Goal: Task Accomplishment & Management: Use online tool/utility

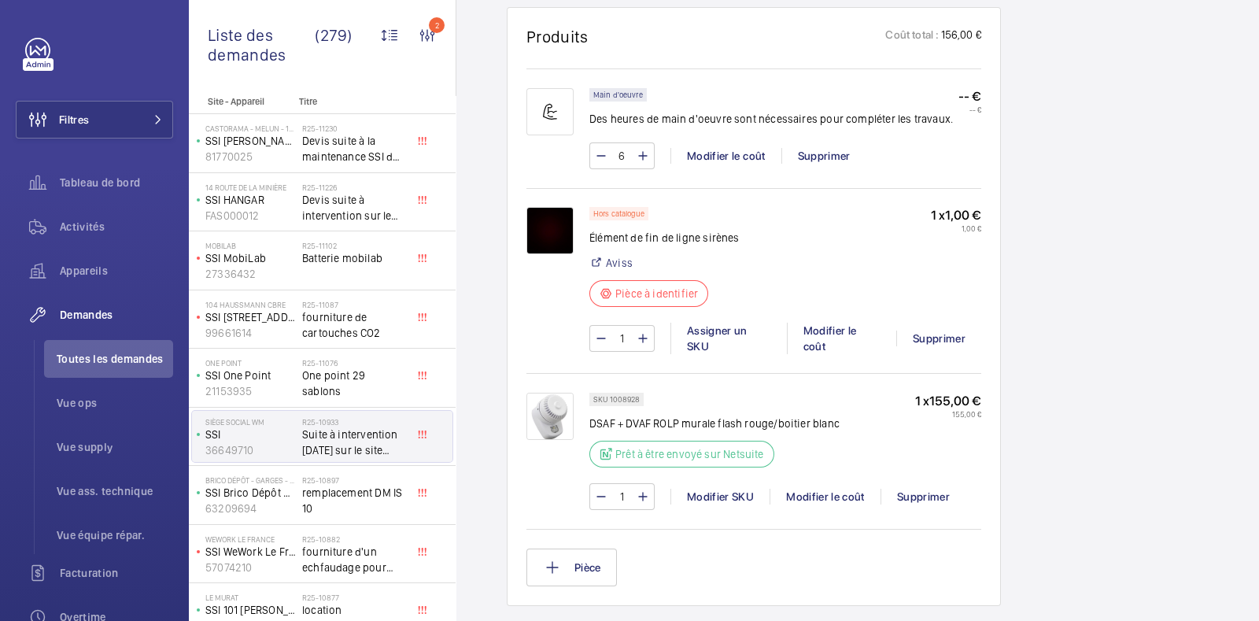
scroll to position [963, 0]
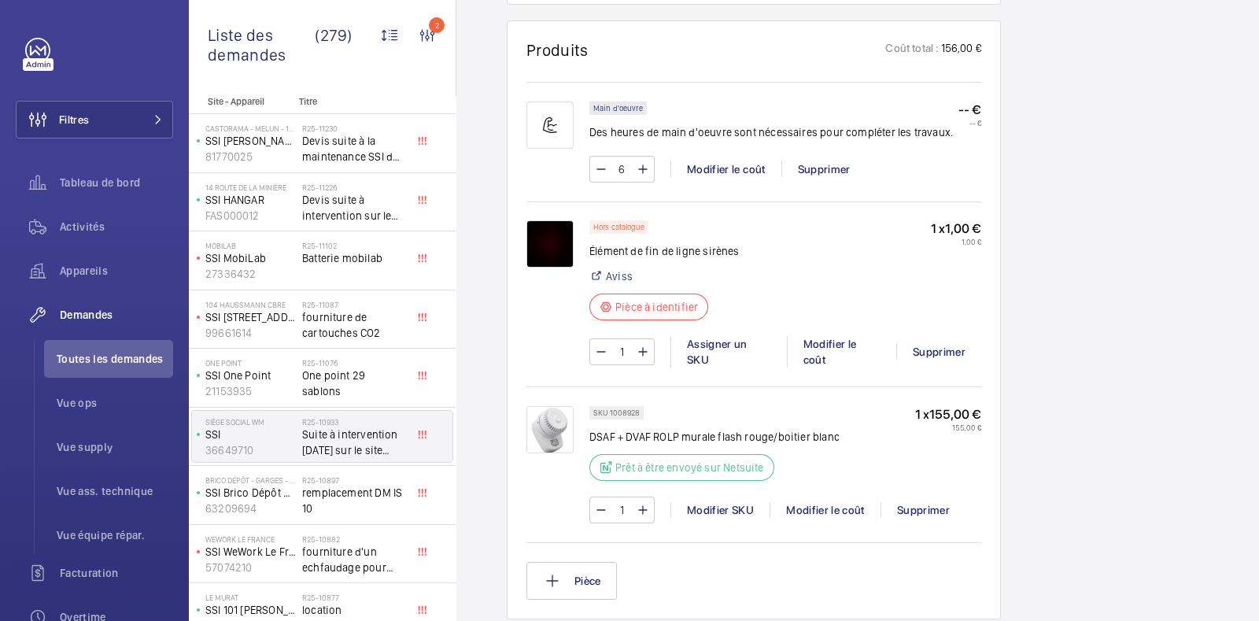
click at [1149, 364] on div "Working SSI 36649710 Voir les dernières visites Siège social WM [STREET_ADDRESS…" at bounding box center [1086, 196] width 138 height 2013
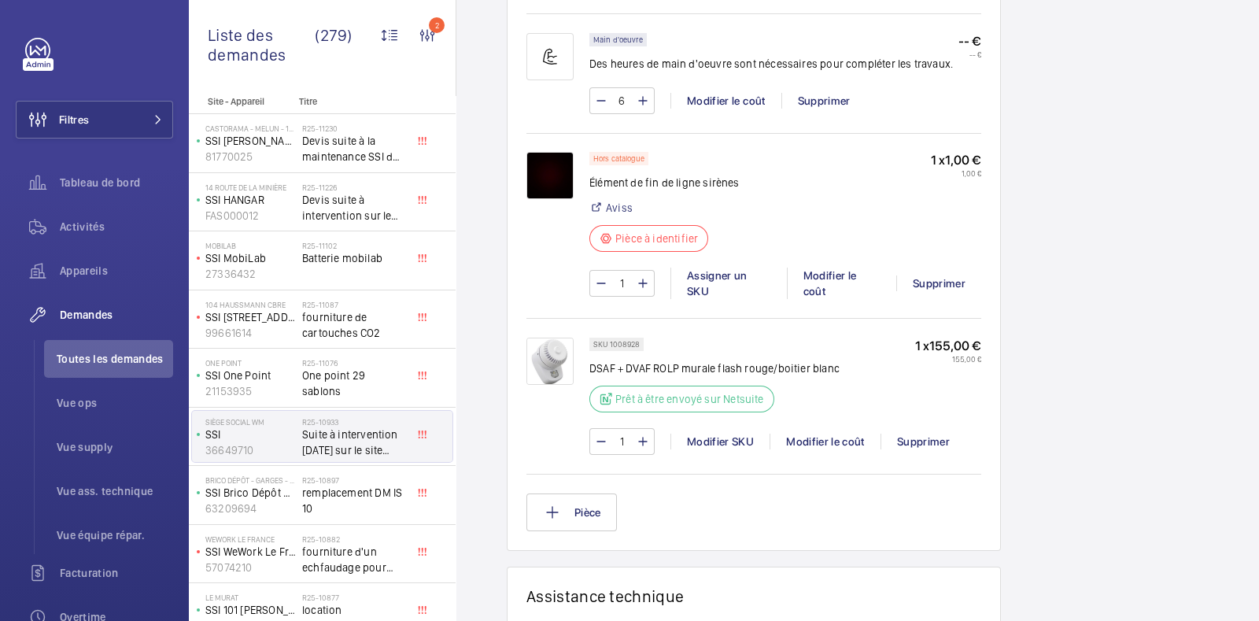
scroll to position [1052, 0]
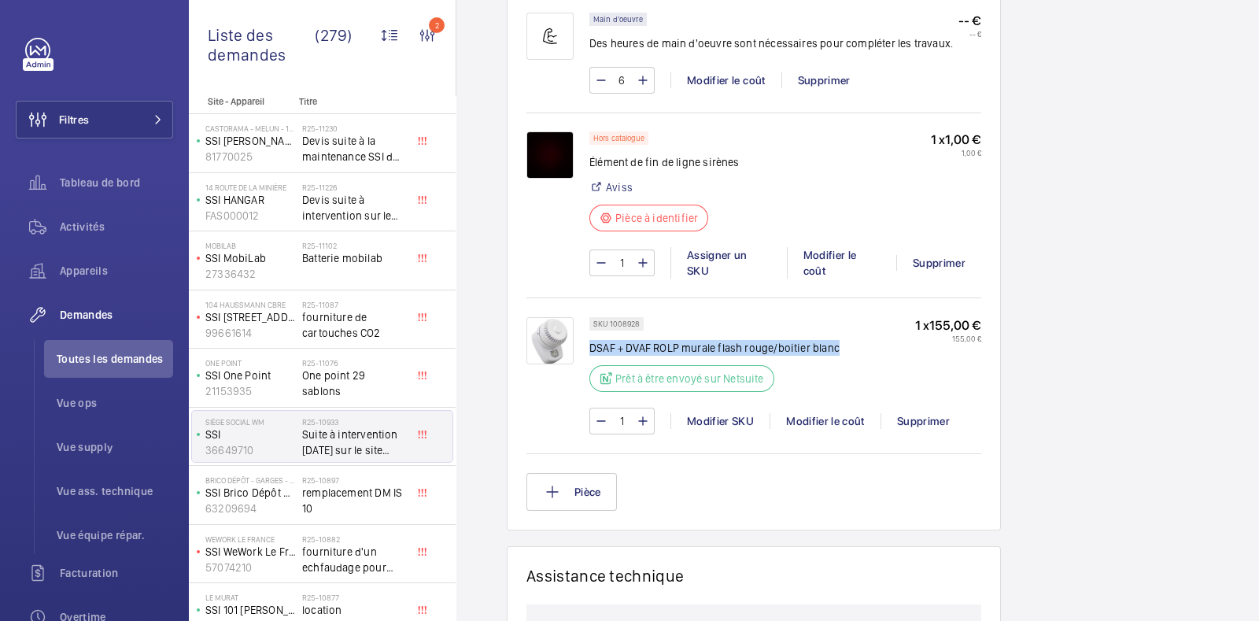
drag, startPoint x: 834, startPoint y: 341, endPoint x: 590, endPoint y: 343, distance: 244.0
click at [590, 343] on p "DSAF + DVAF ROLP murale flash rouge/boitier blanc" at bounding box center [715, 348] width 250 height 16
copy p "DSAF + DVAF ROLP murale flash rouge/boitier blanc"
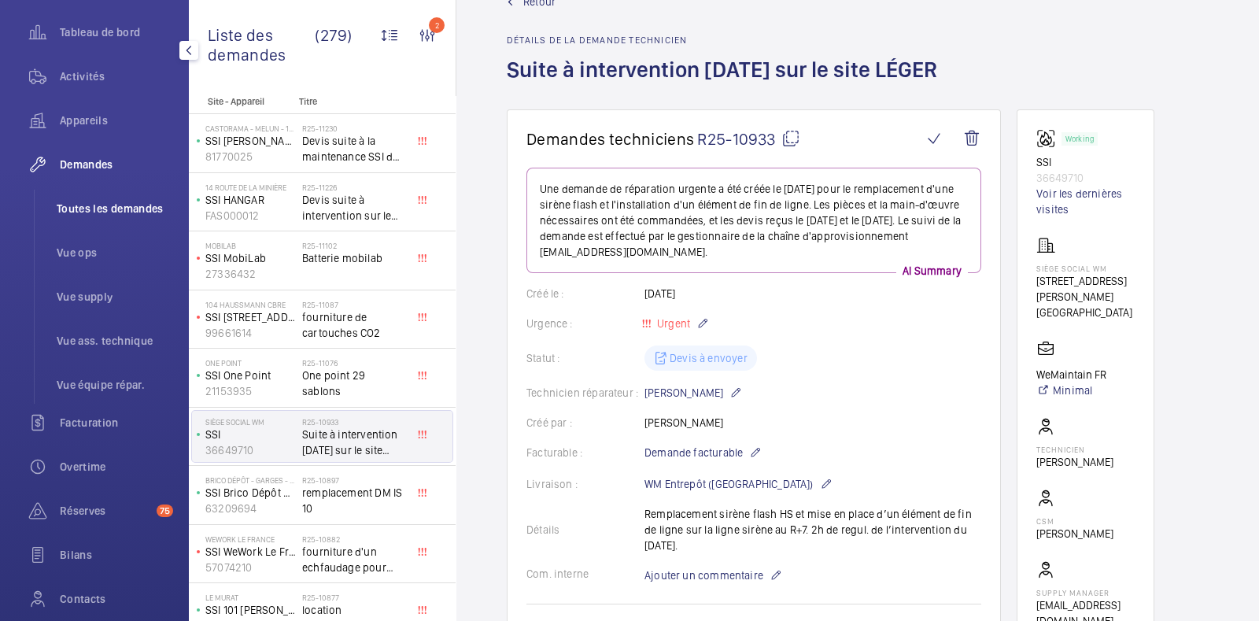
scroll to position [154, 0]
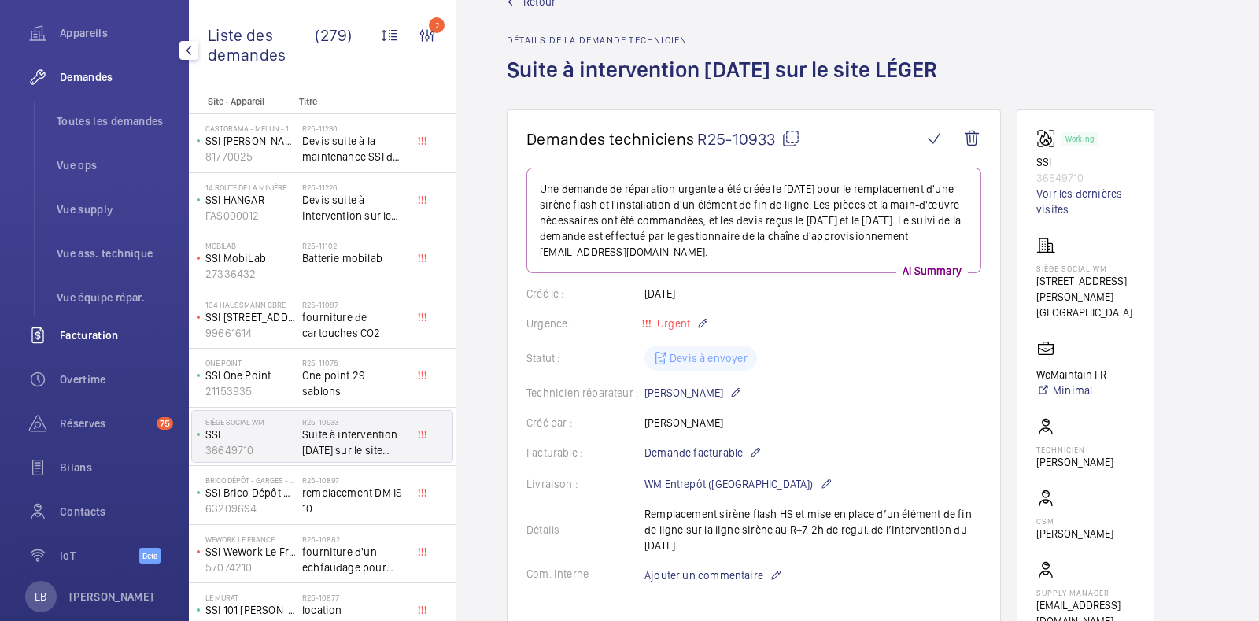
click at [94, 320] on div "Facturation" at bounding box center [94, 335] width 157 height 38
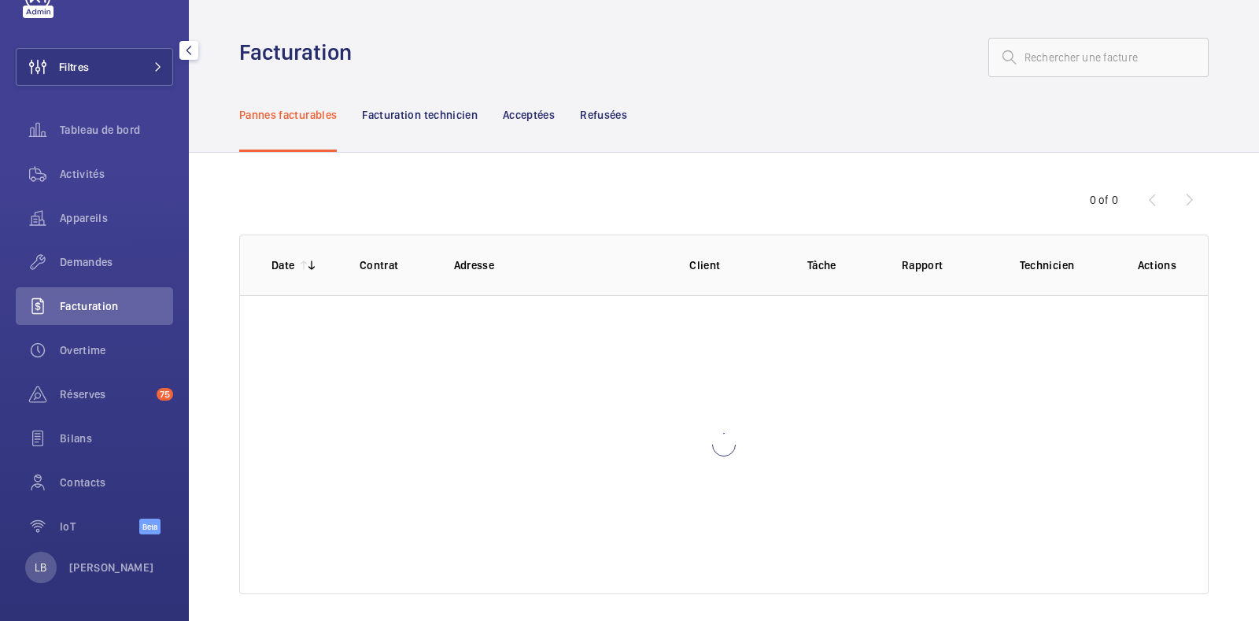
scroll to position [52, 0]
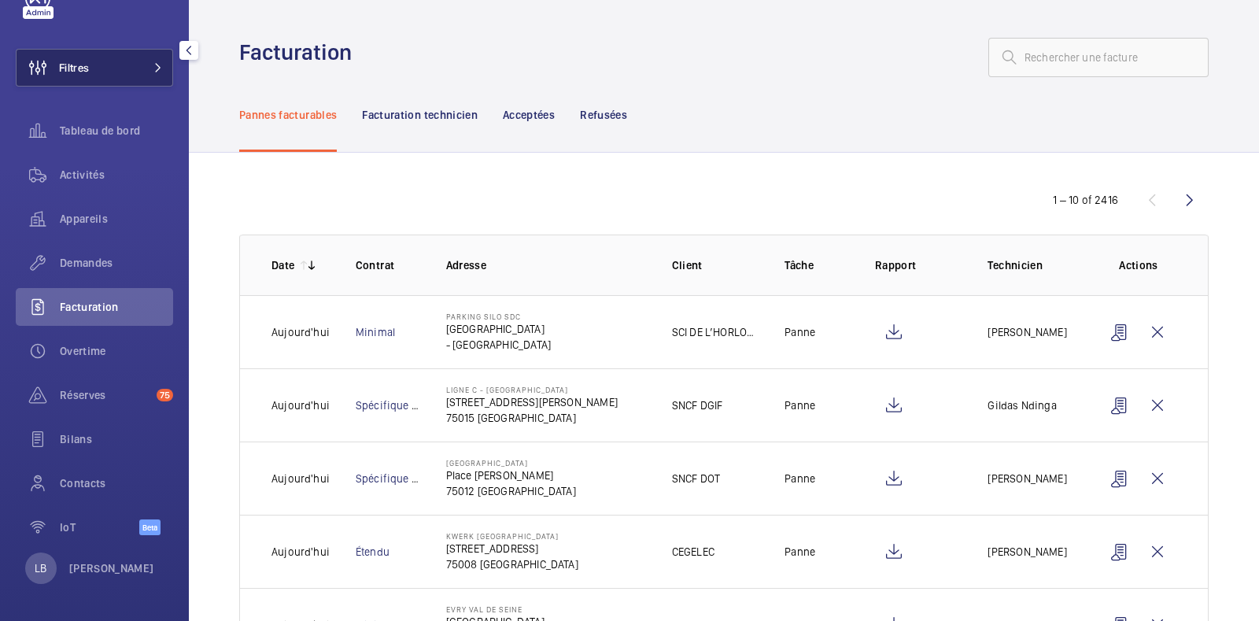
click at [105, 54] on button "Filtres" at bounding box center [94, 68] width 157 height 38
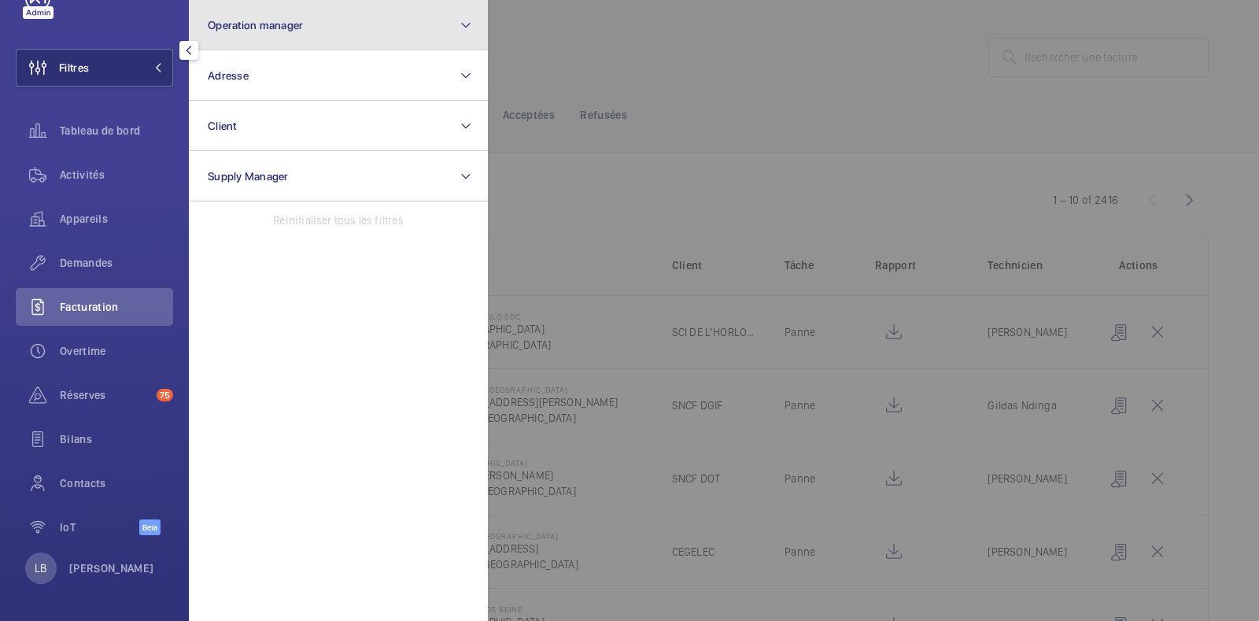
click at [310, 14] on button "Operation manager" at bounding box center [338, 25] width 299 height 50
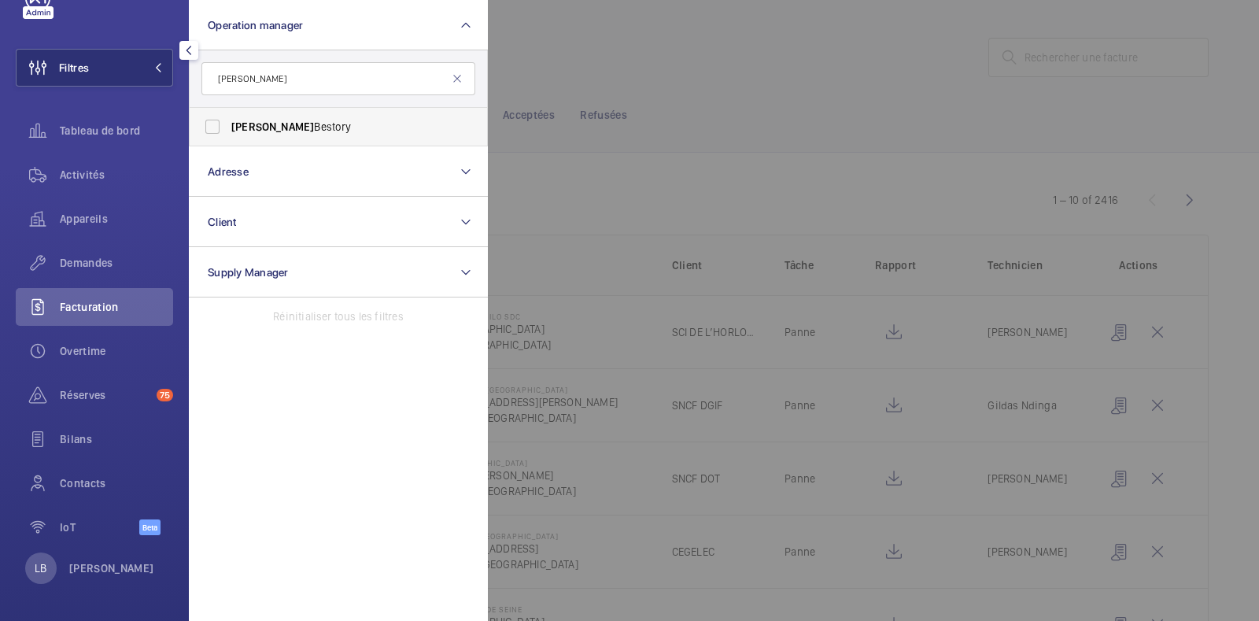
type input "ludovic"
click at [206, 124] on label "Ludovic Bestory" at bounding box center [327, 127] width 274 height 38
click at [206, 124] on input "Ludovic Bestory" at bounding box center [212, 126] width 31 height 31
checkbox input "true"
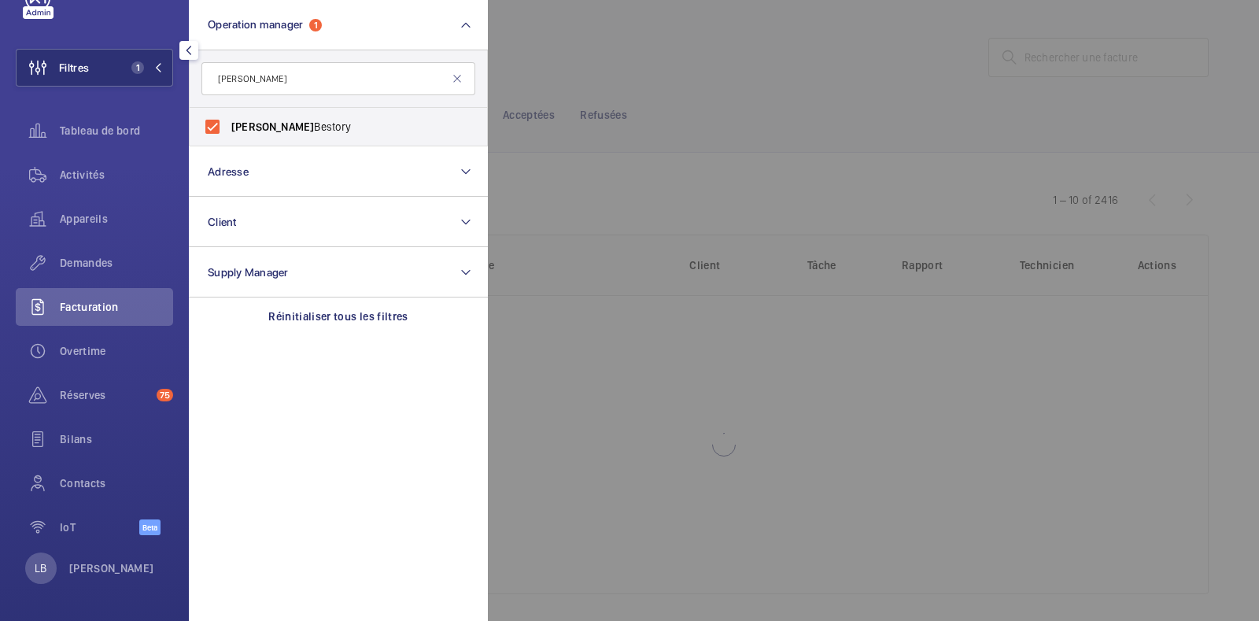
click at [615, 36] on div at bounding box center [1117, 310] width 1259 height 621
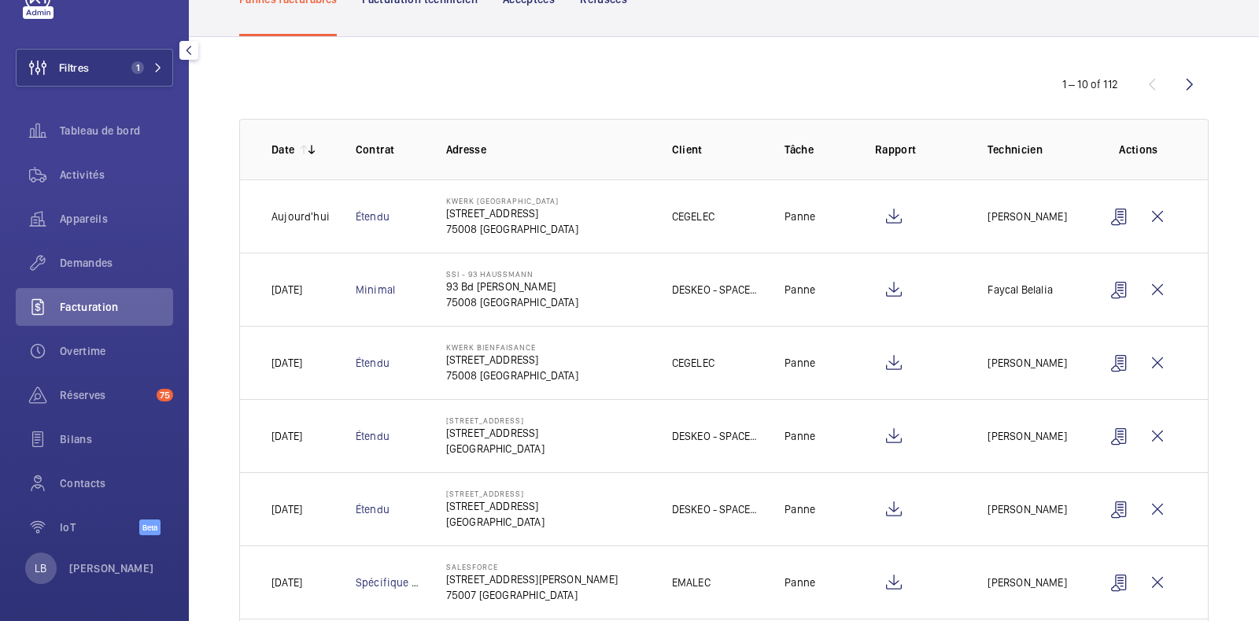
scroll to position [117, 0]
click at [875, 282] on wm-front-icon-button at bounding box center [894, 288] width 38 height 38
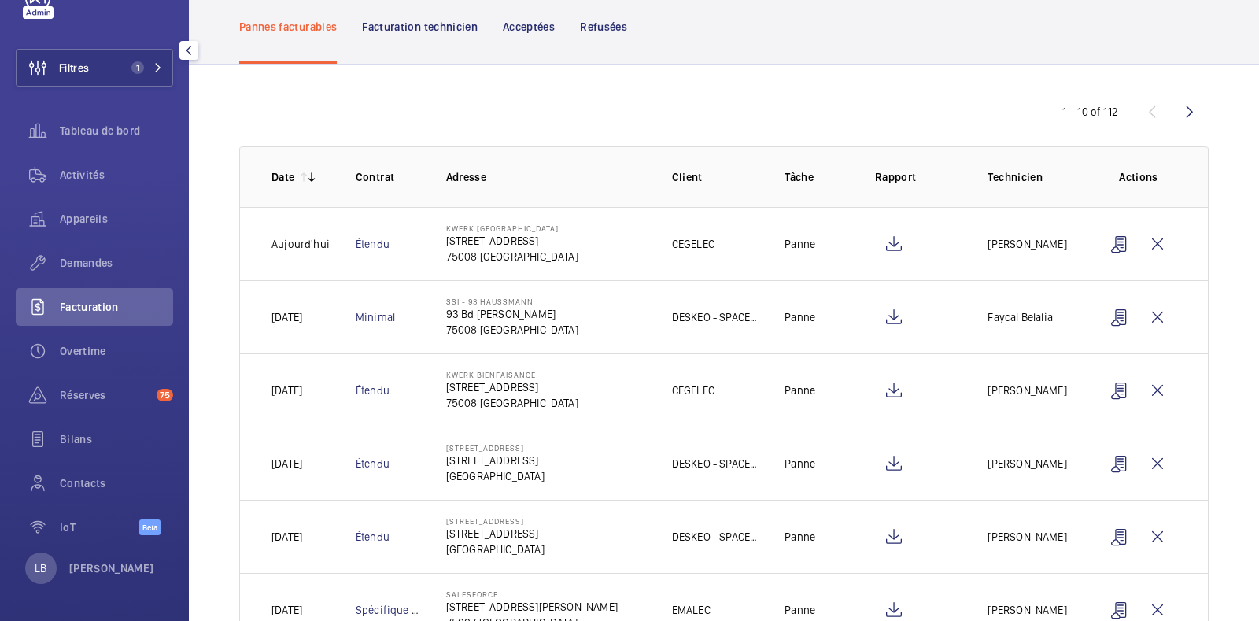
scroll to position [87, 0]
click at [1109, 312] on wm-front-icon-button at bounding box center [1120, 318] width 38 height 38
click at [420, 25] on p "Facturation technicien" at bounding box center [420, 28] width 116 height 16
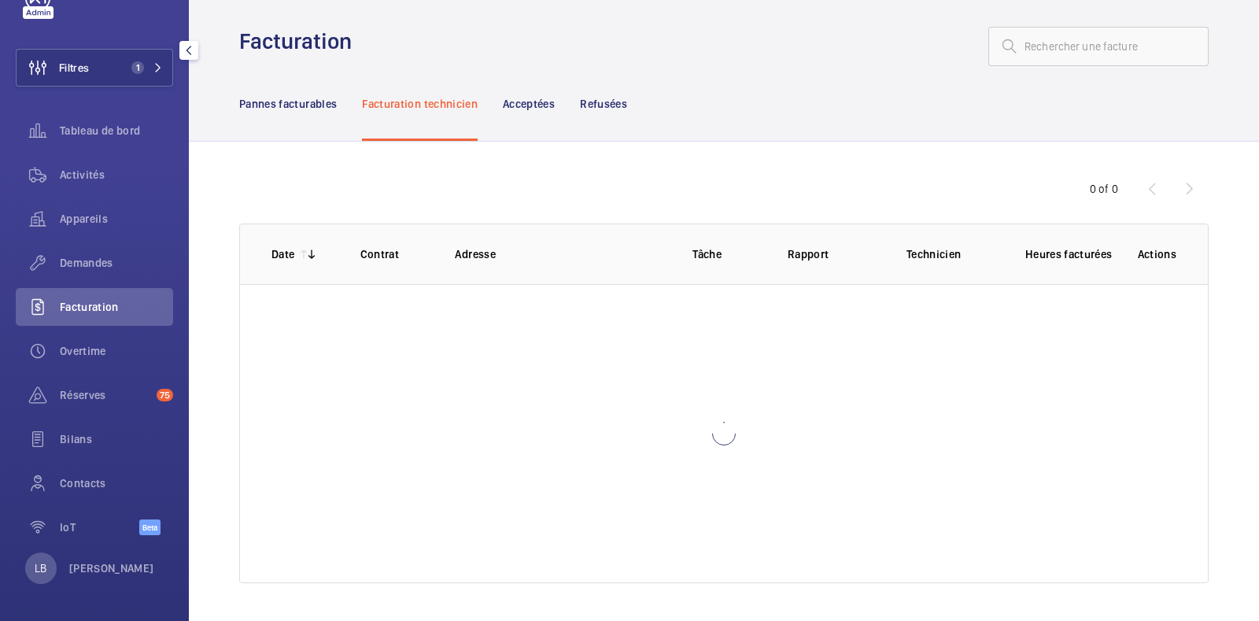
scroll to position [10, 0]
click at [527, 102] on p "Acceptées" at bounding box center [529, 105] width 52 height 16
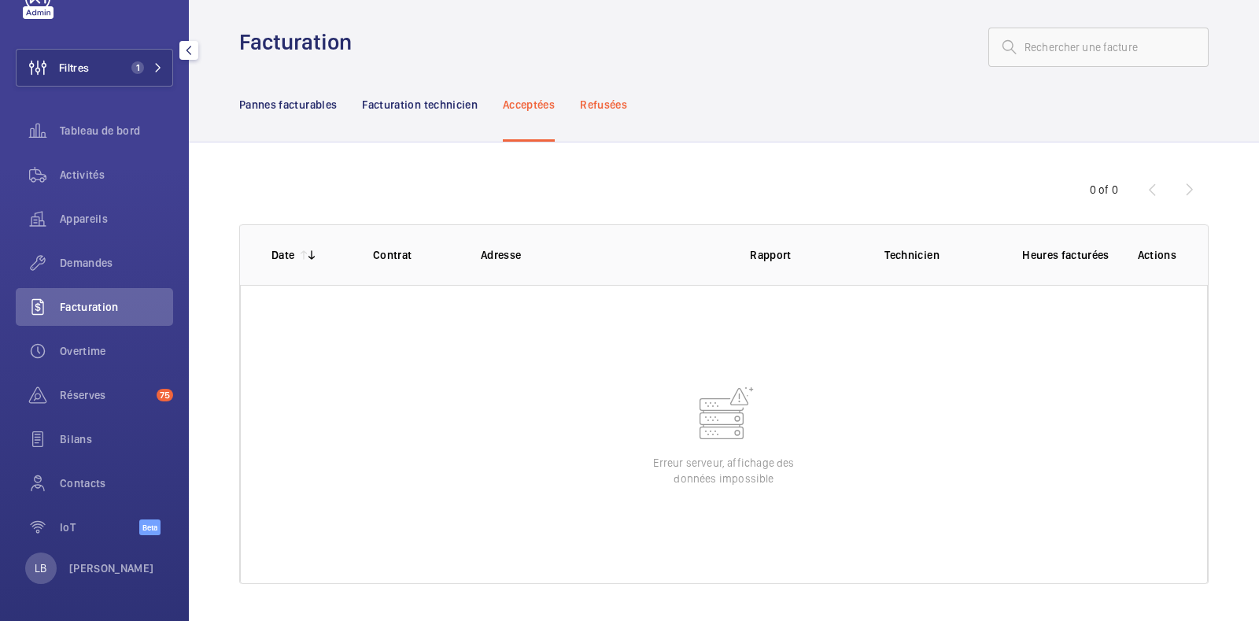
click at [619, 106] on p "Refusées" at bounding box center [603, 105] width 47 height 16
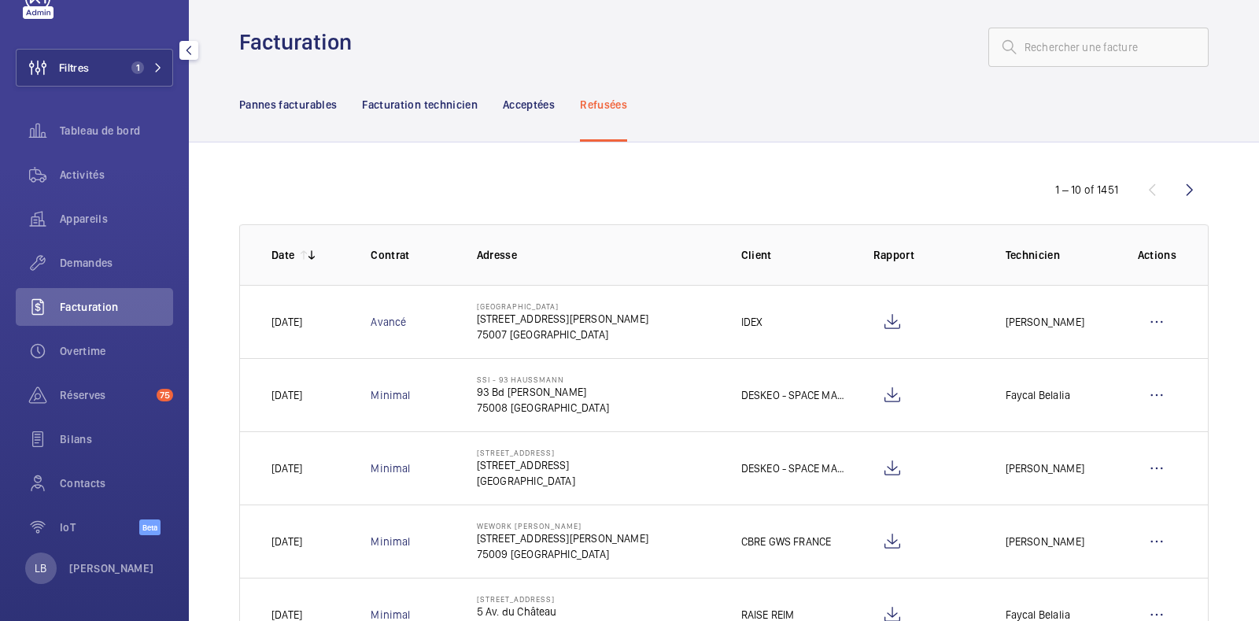
scroll to position [87, 0]
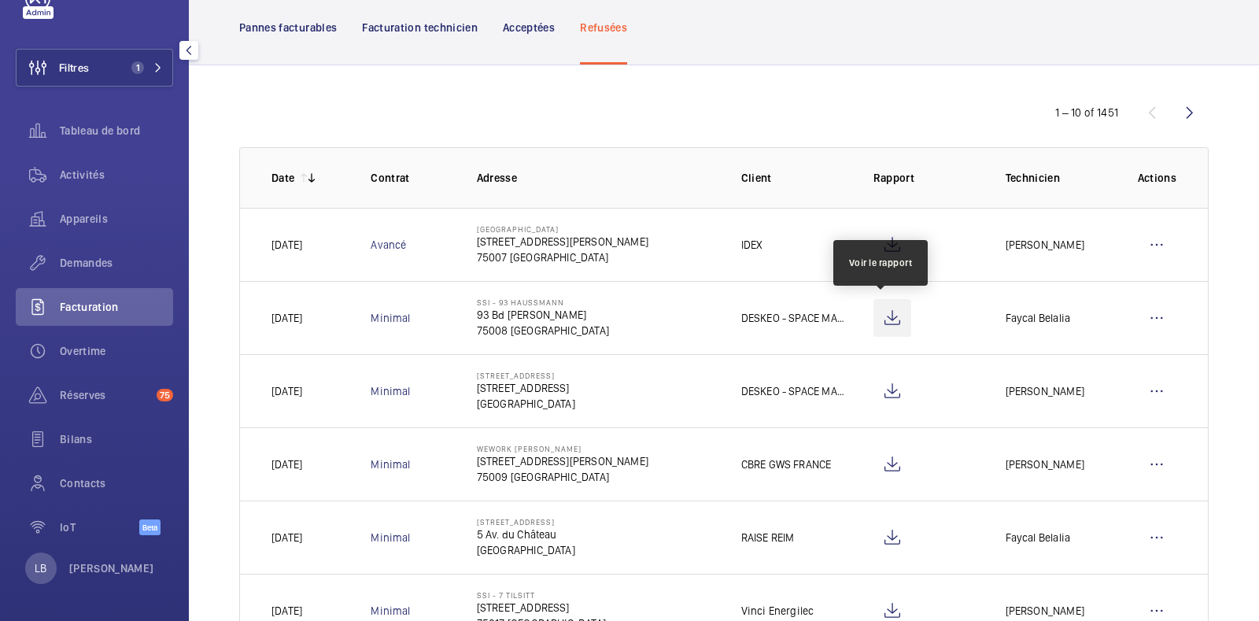
click at [874, 320] on wm-front-icon-button at bounding box center [893, 318] width 38 height 38
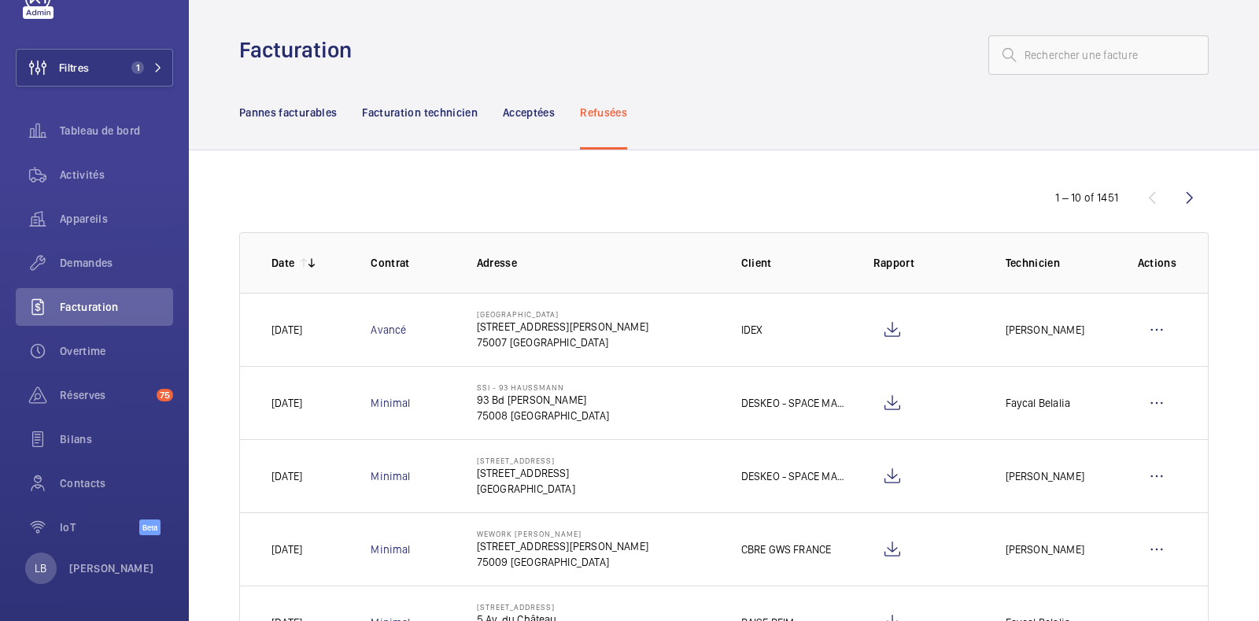
scroll to position [0, 0]
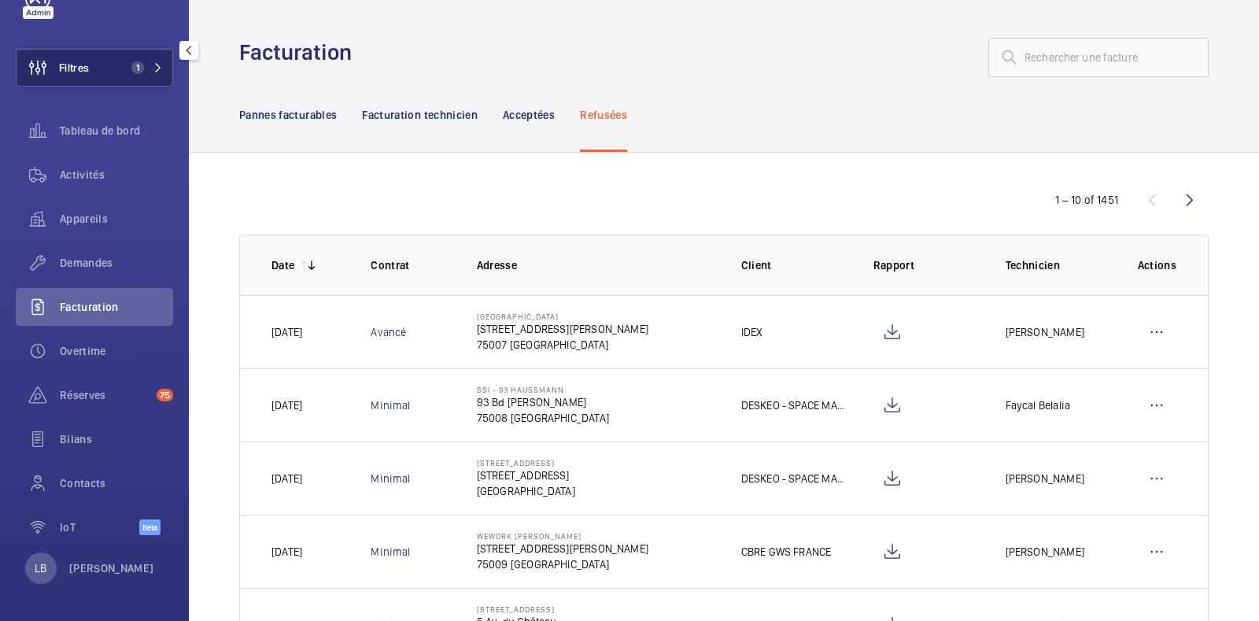
click at [106, 62] on button "Filtres 1" at bounding box center [94, 68] width 157 height 38
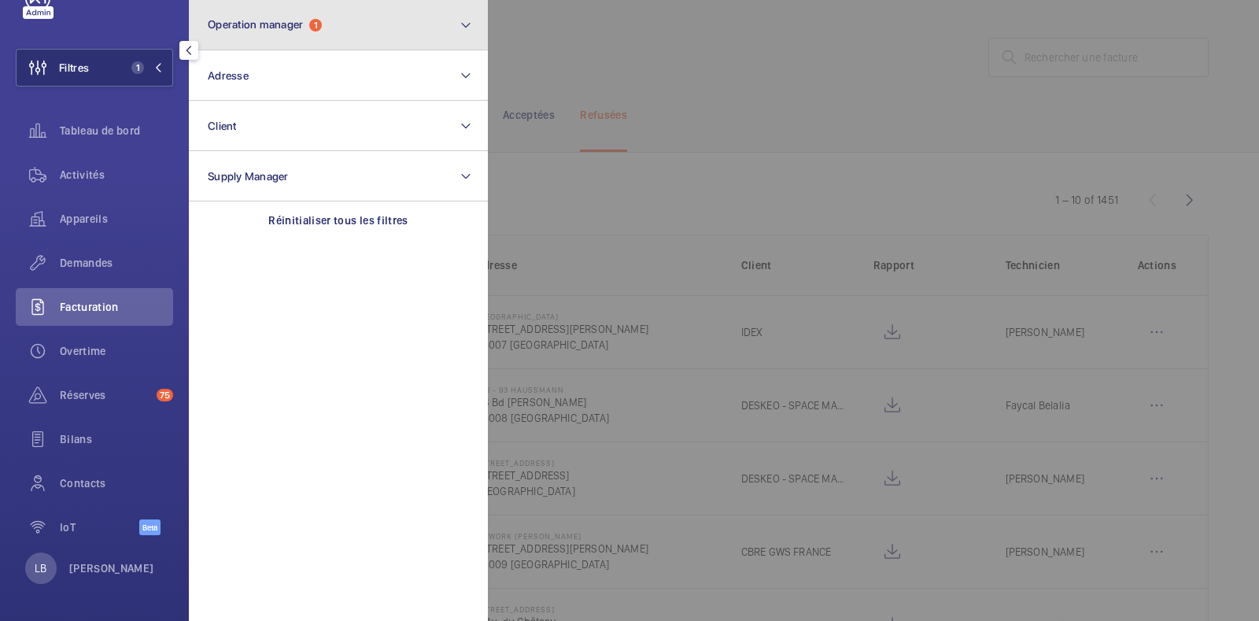
click at [338, 24] on button "Operation manager 1" at bounding box center [338, 25] width 299 height 50
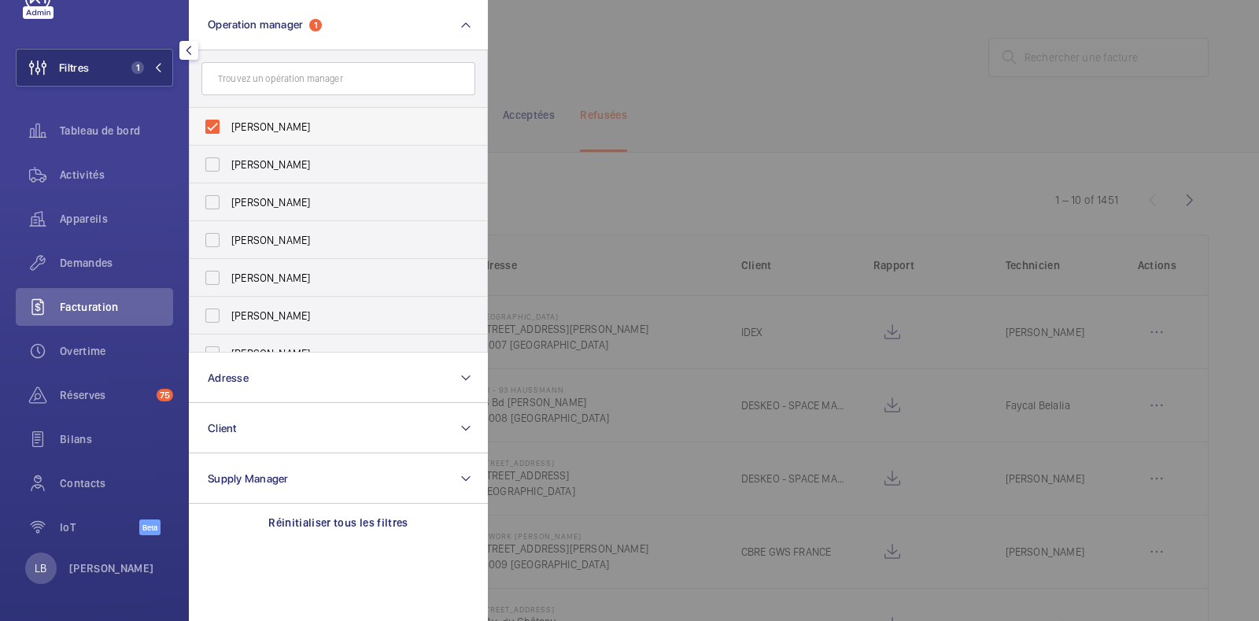
click at [205, 127] on label "Ludovic Bestory" at bounding box center [327, 127] width 274 height 38
click at [205, 127] on input "Ludovic Bestory" at bounding box center [212, 126] width 31 height 31
checkbox input "false"
click at [102, 268] on span "Demandes" at bounding box center [116, 263] width 113 height 16
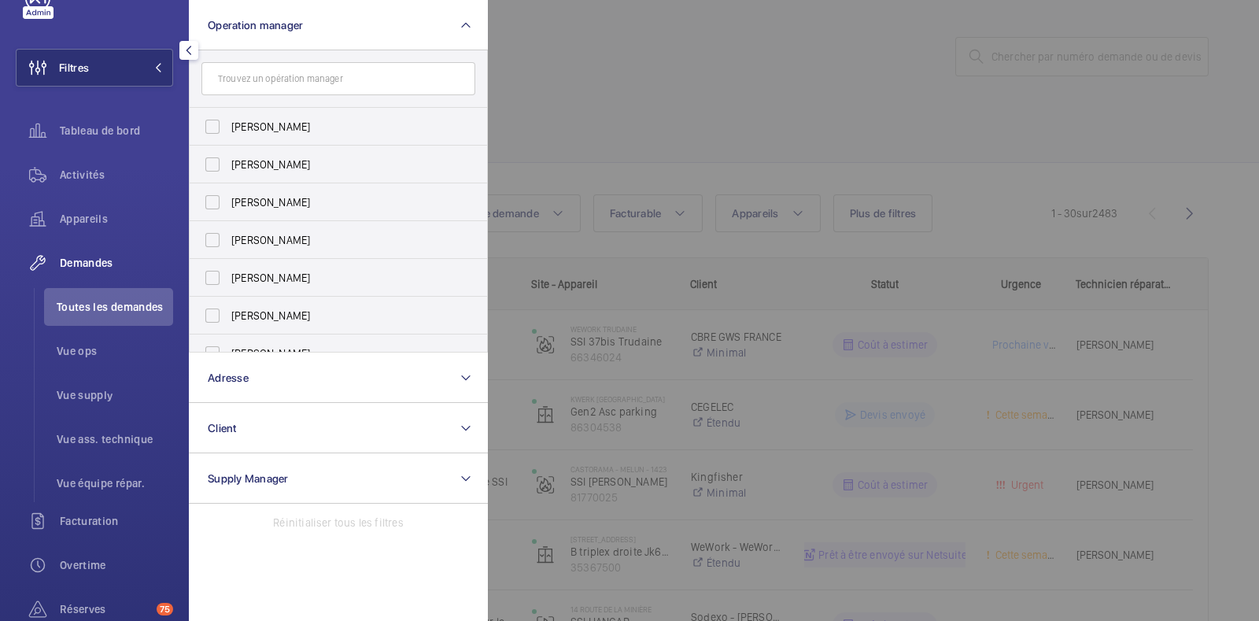
click at [113, 297] on li "Toutes les demandes" at bounding box center [108, 307] width 129 height 38
click at [712, 60] on div at bounding box center [1117, 310] width 1259 height 621
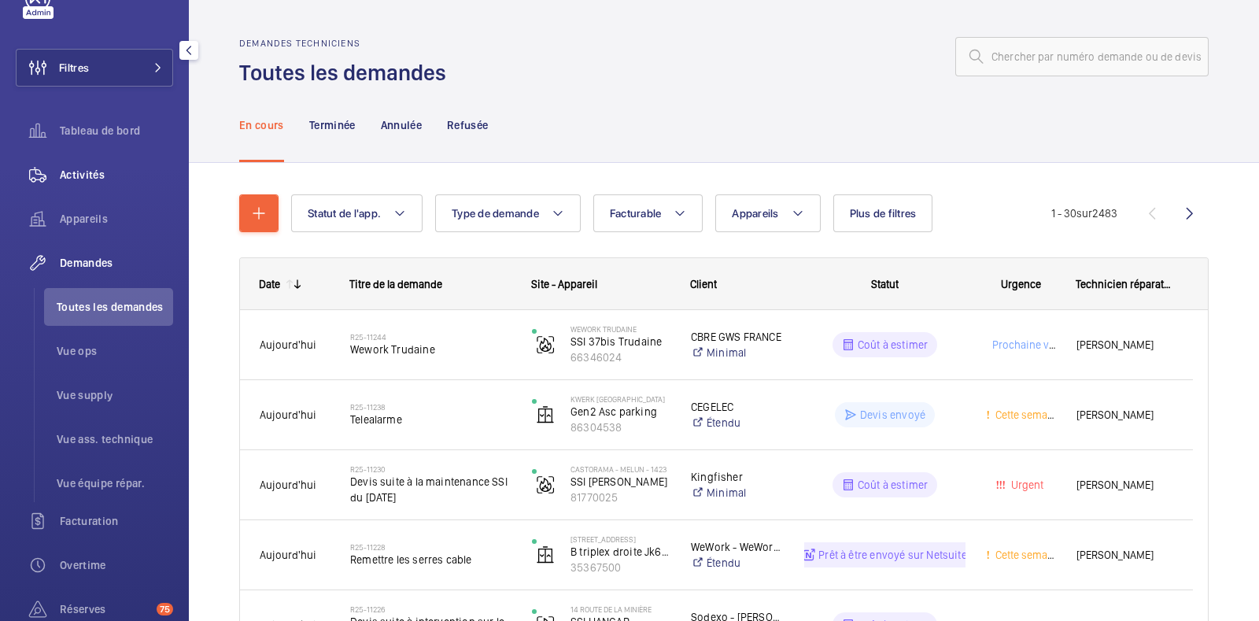
click at [63, 171] on span "Activités" at bounding box center [116, 175] width 113 height 16
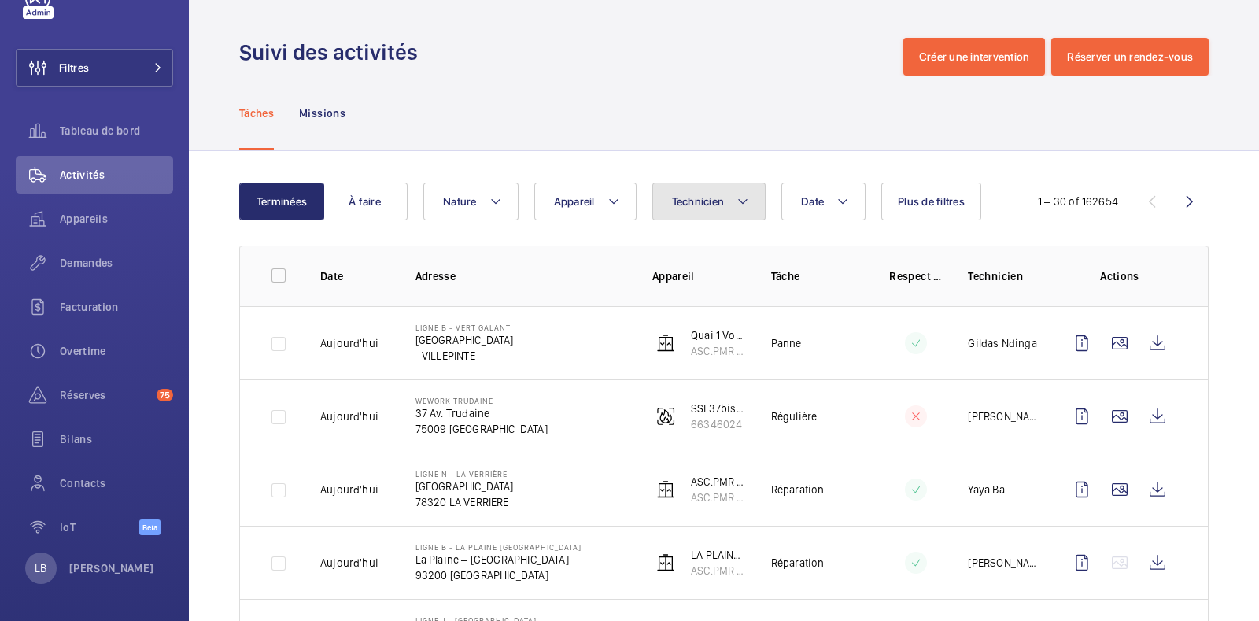
click at [704, 200] on span "Technicien" at bounding box center [698, 201] width 53 height 13
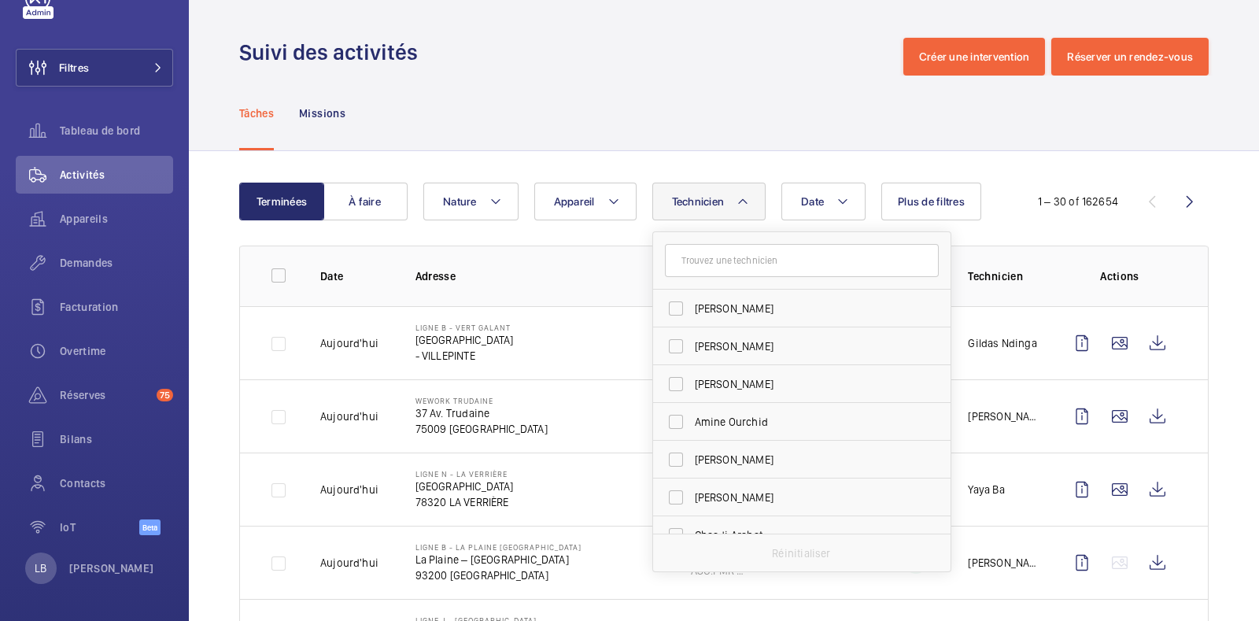
click at [754, 260] on input "text" at bounding box center [802, 260] width 274 height 33
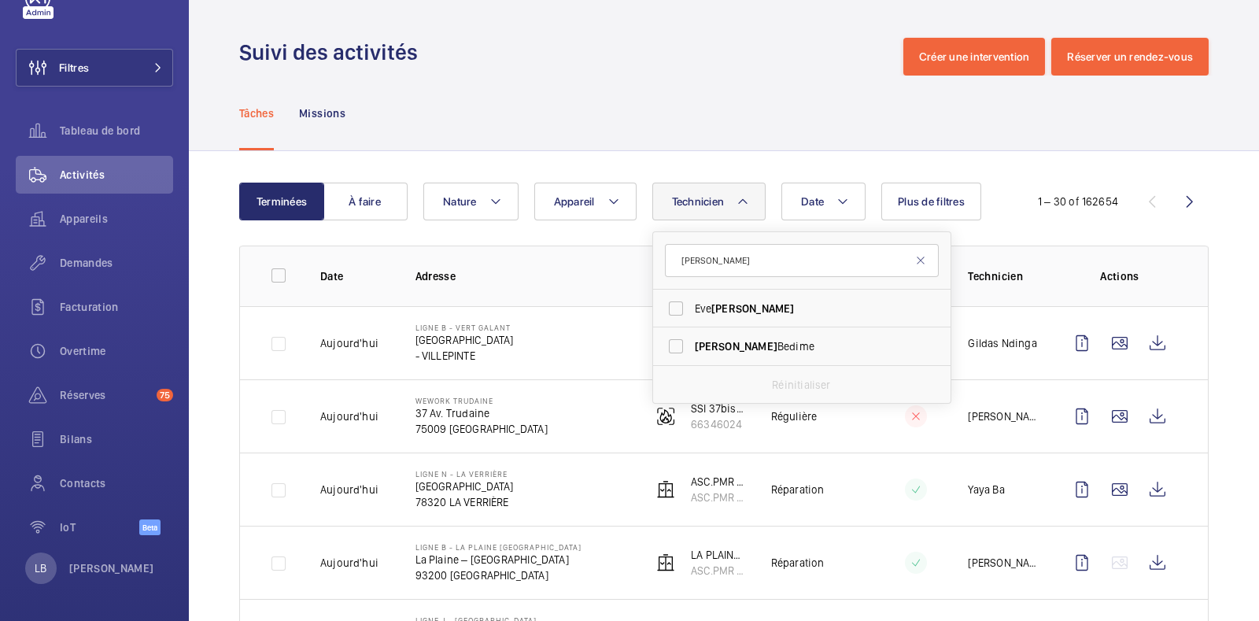
type input "alain"
click at [671, 342] on label "Alain Bedime" at bounding box center [790, 346] width 274 height 38
click at [671, 342] on input "Alain Bedime" at bounding box center [675, 346] width 31 height 31
checkbox input "true"
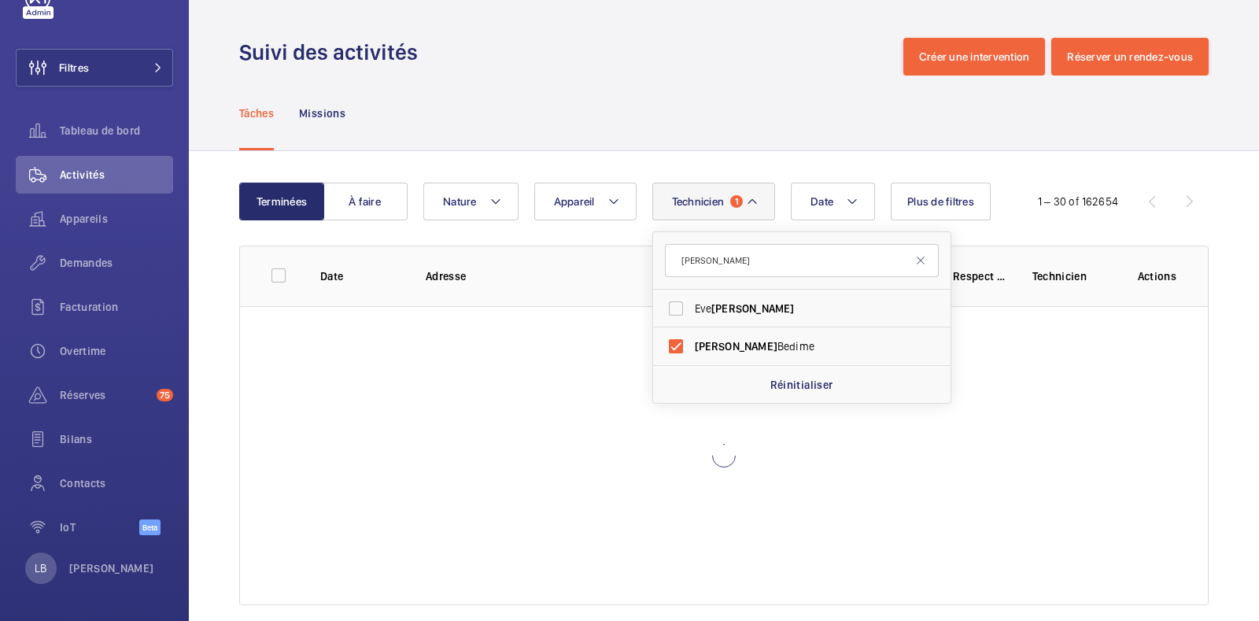
click at [677, 81] on div "Tâches Missions" at bounding box center [724, 113] width 970 height 75
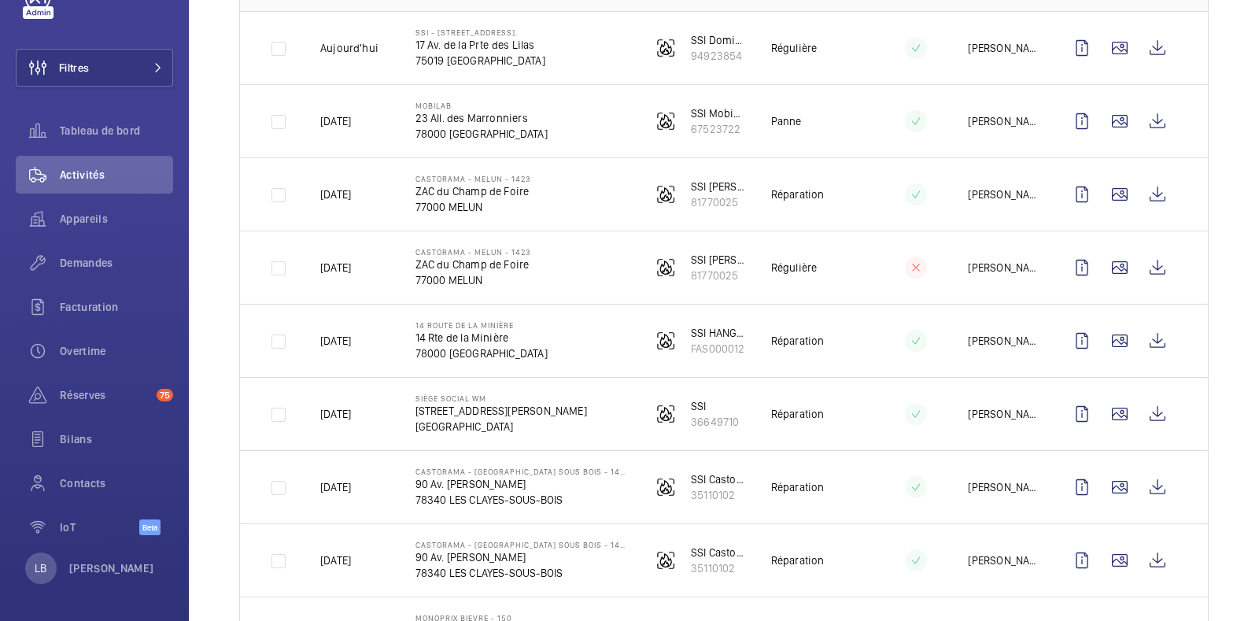
scroll to position [296, 0]
click at [1078, 403] on wm-front-icon-button at bounding box center [1082, 413] width 38 height 38
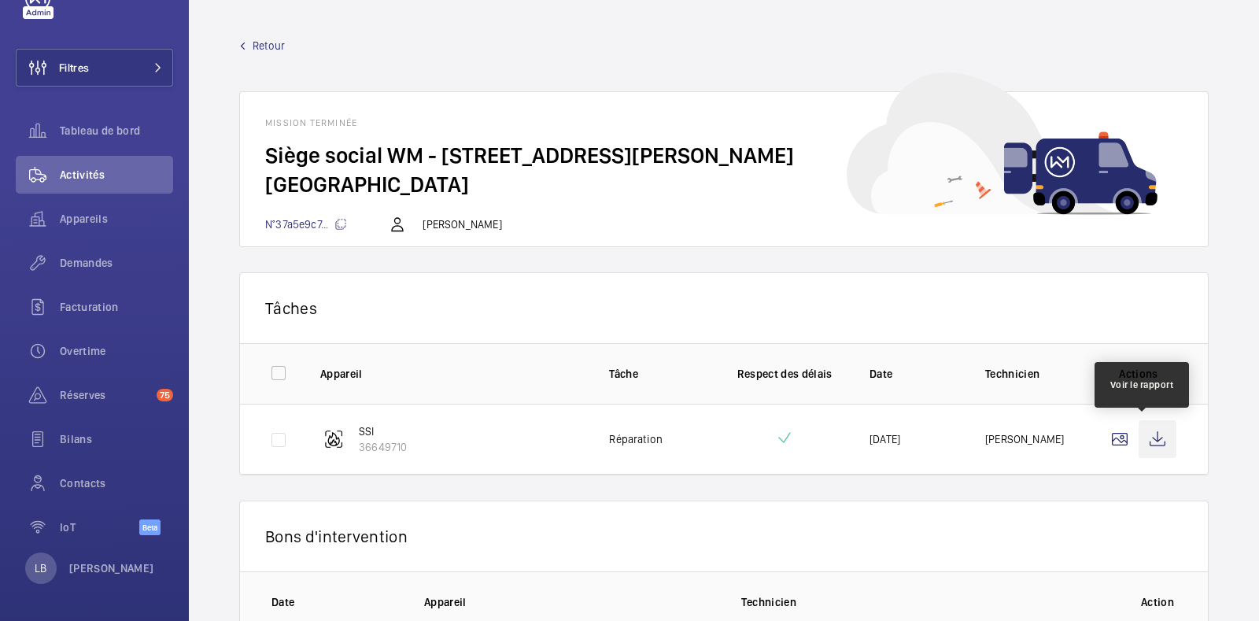
click at [1140, 431] on wm-front-icon-button at bounding box center [1158, 439] width 38 height 38
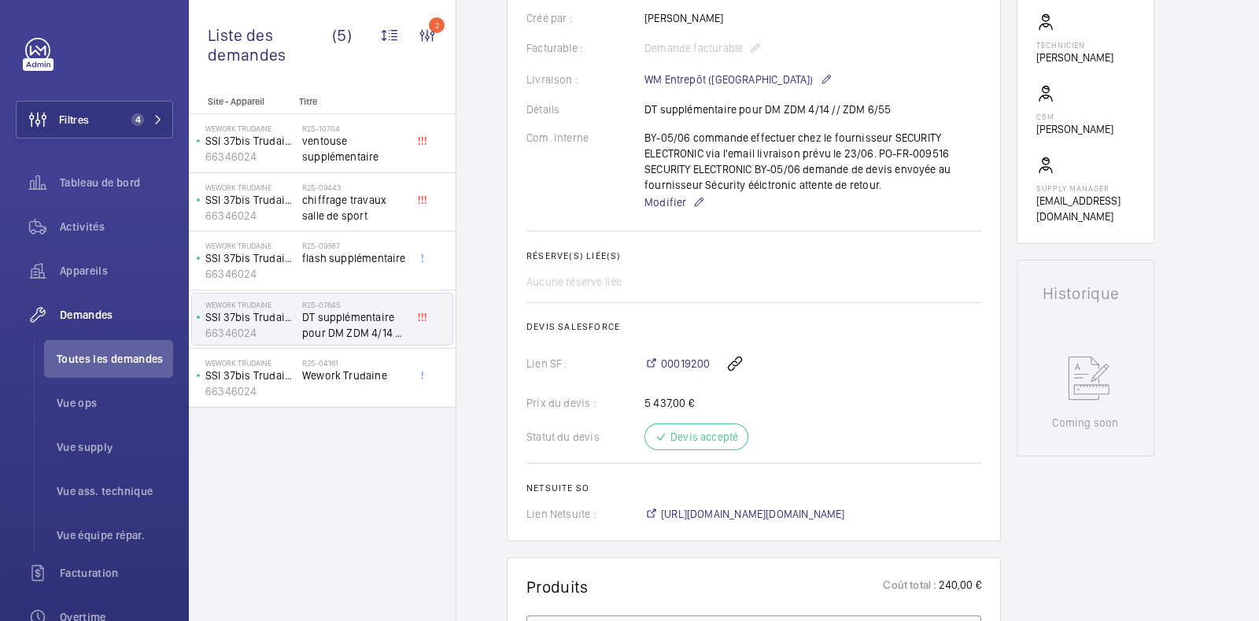
scroll to position [385, 0]
